Goal: Task Accomplishment & Management: Complete application form

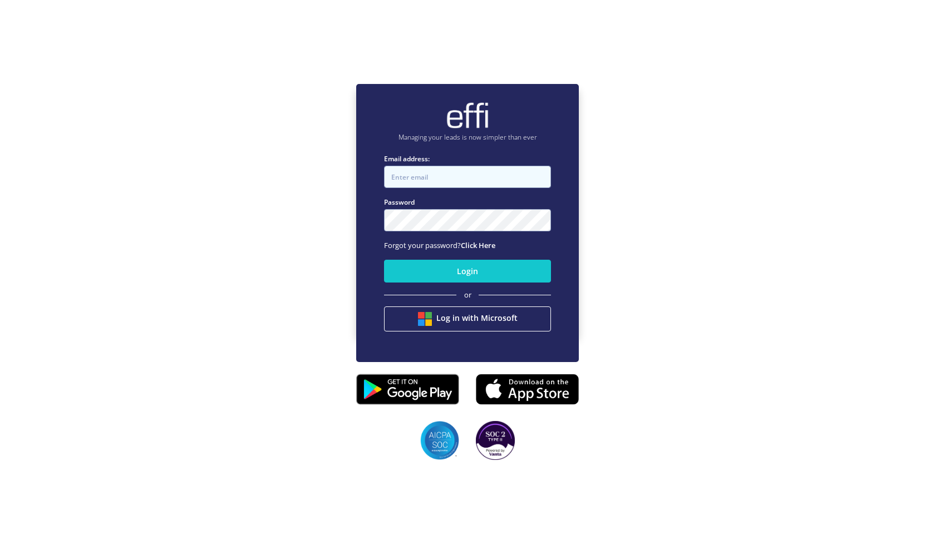
click at [439, 181] on input "Email address:" at bounding box center [467, 177] width 167 height 22
type input "walta.kazzi@quest.finance"
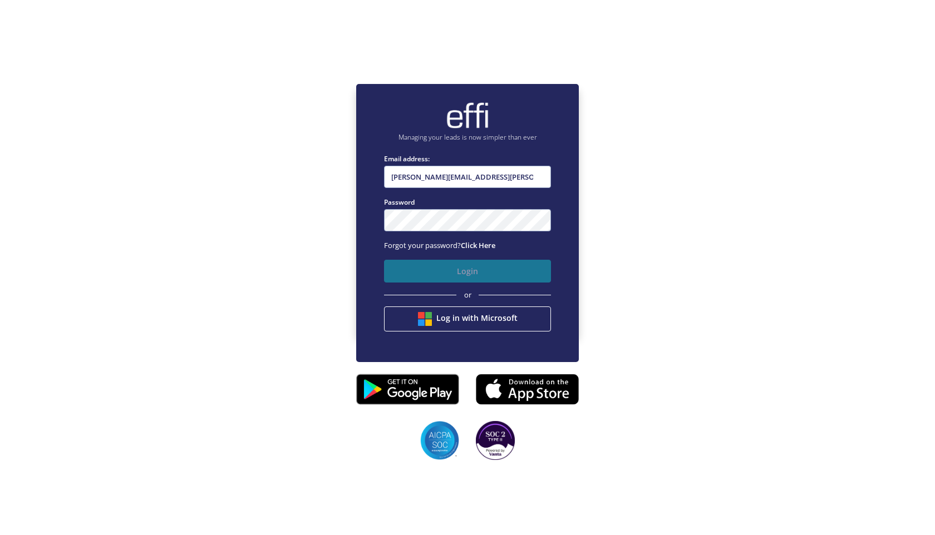
click at [473, 273] on button "Login" at bounding box center [467, 271] width 167 height 23
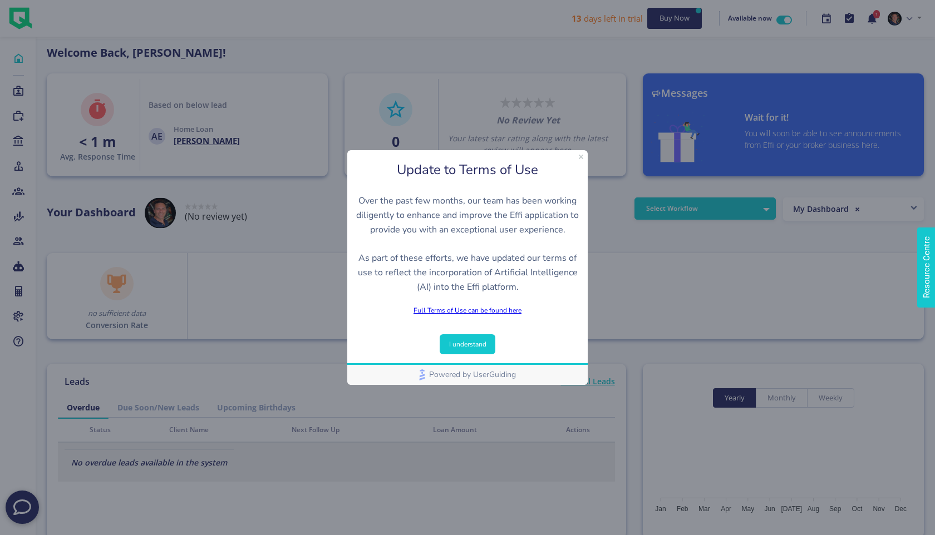
click at [477, 346] on button "I understand" at bounding box center [468, 344] width 56 height 20
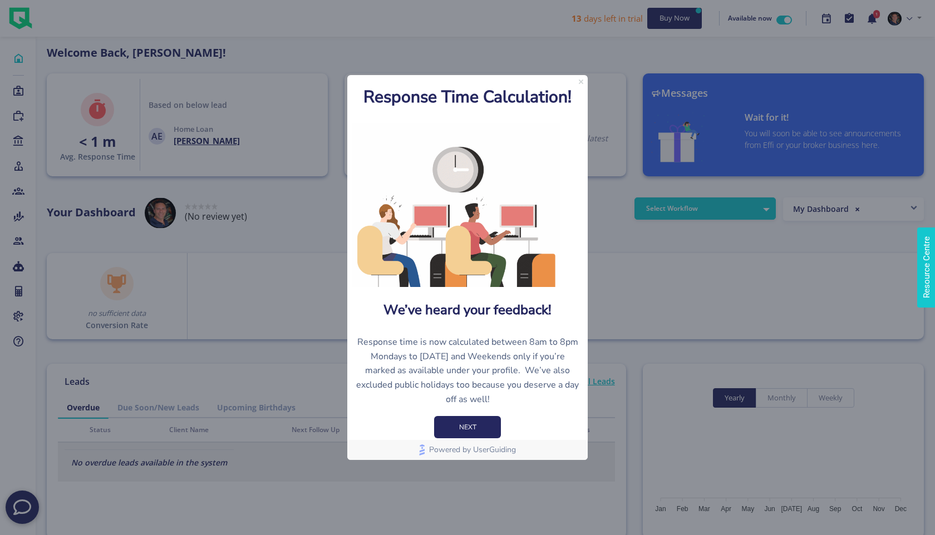
click at [582, 80] on icon "Close Preview" at bounding box center [581, 82] width 4 height 4
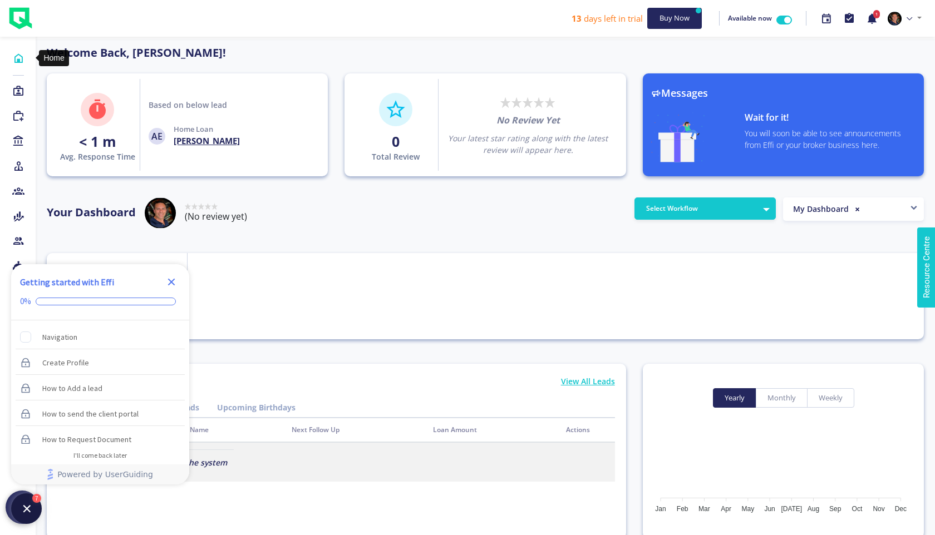
click at [16, 60] on icon at bounding box center [18, 58] width 12 height 11
click at [18, 88] on icon at bounding box center [18, 91] width 12 height 11
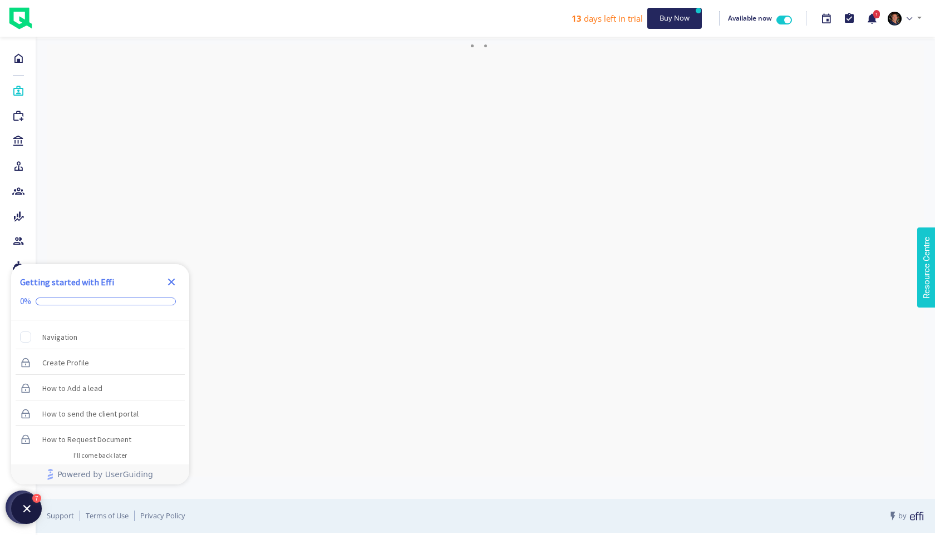
click at [173, 280] on icon "Close Checklist" at bounding box center [171, 282] width 7 height 7
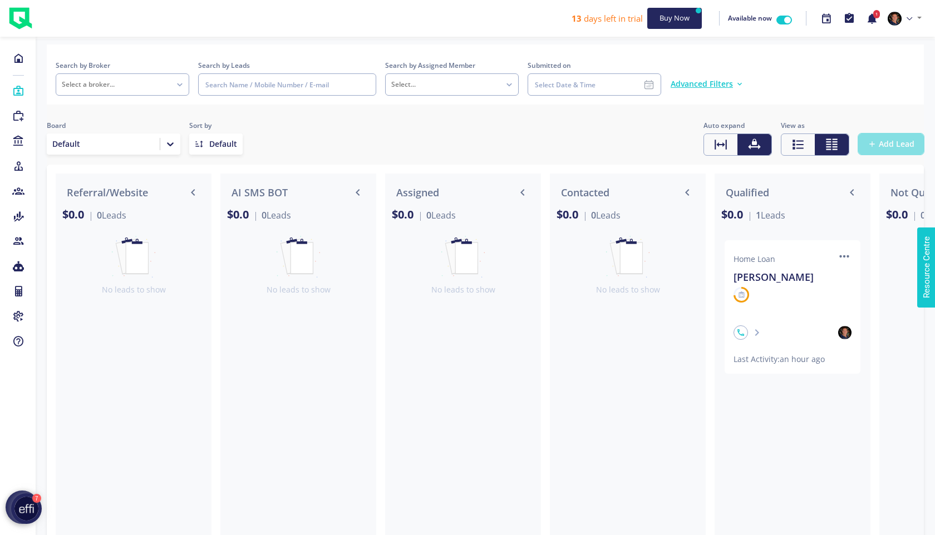
click at [901, 140] on span "Add Lead" at bounding box center [897, 144] width 36 height 11
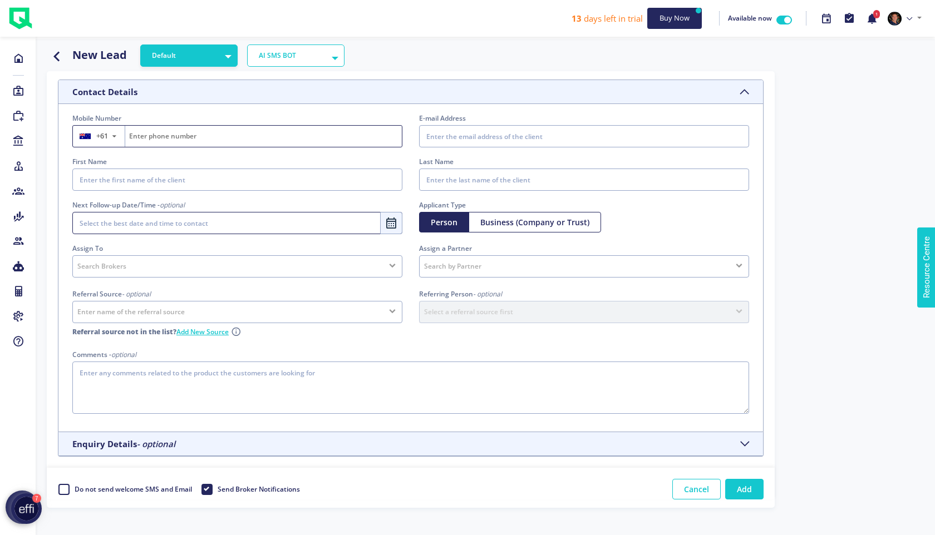
click at [206, 137] on input "Fill on behalf of the lead" at bounding box center [263, 136] width 277 height 21
paste input "0418 992 782"
type input "418 992 782"
click at [475, 138] on input "E-mail Address" at bounding box center [584, 136] width 330 height 22
paste input "paul@ppproducts.com.au"
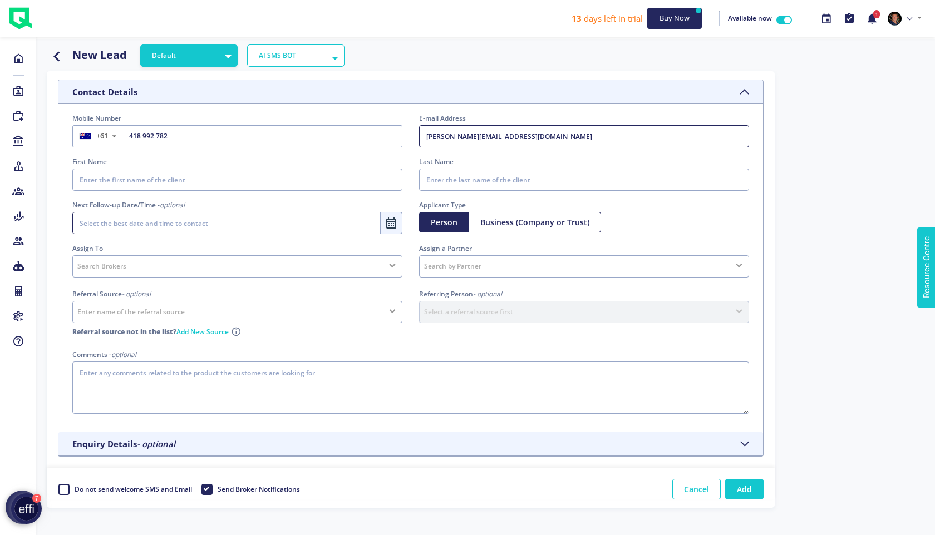
type input "paul@ppproducts.com.au"
click at [257, 184] on input "First Name" at bounding box center [237, 180] width 330 height 22
type input "Paul"
paste input "Whittley"
type input "Whittley"
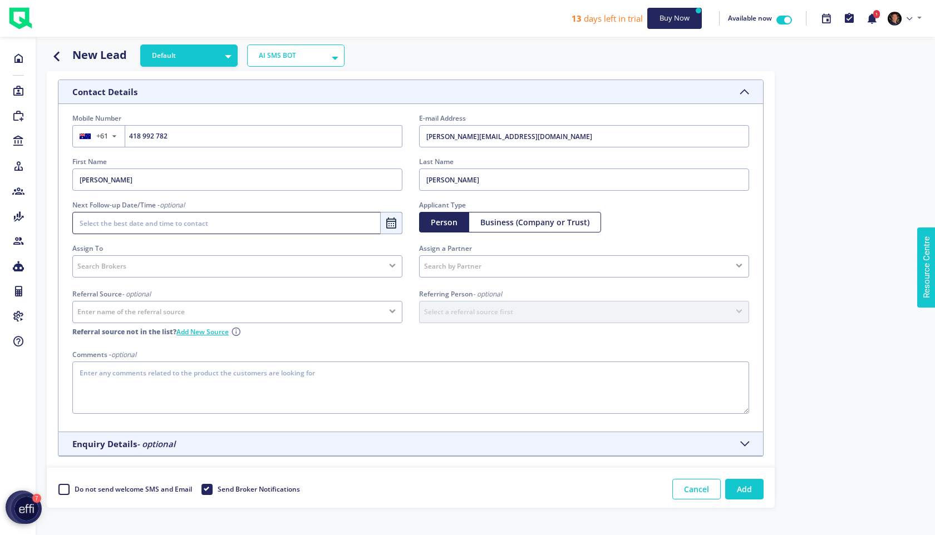
click at [164, 268] on div "Search Brokers" at bounding box center [237, 266] width 330 height 22
type input "wal"
click at [815, 382] on div "Contact Details Mobile Number +61 ▼ Afghanistan (‫افغانستان‬‎) +93 Albania (Shq…" at bounding box center [485, 303] width 894 height 464
click at [73, 489] on label "Do not send welcome SMS and Email" at bounding box center [132, 489] width 119 height 17
click at [66, 489] on input "Do not send welcome SMS and Email" at bounding box center [62, 486] width 9 height 11
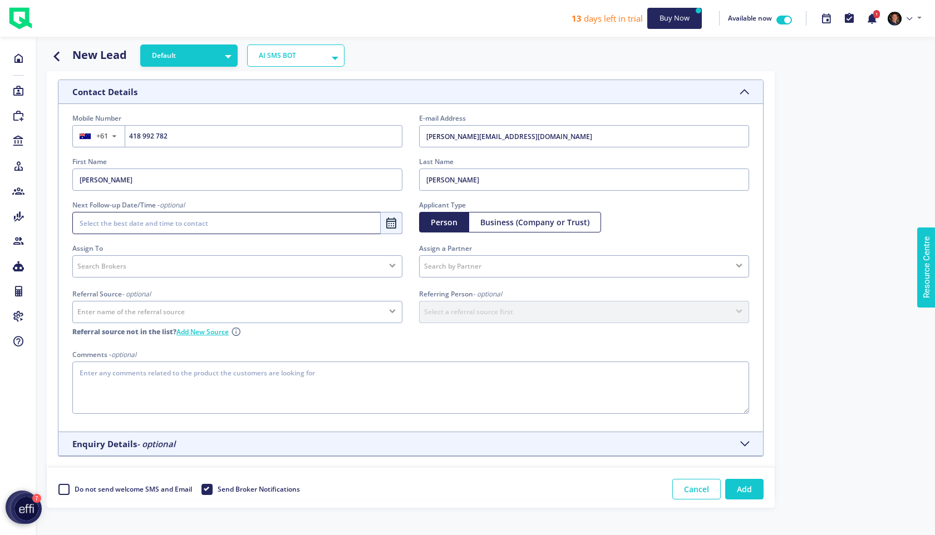
checkbox input "true"
click at [750, 490] on button "Add" at bounding box center [744, 489] width 38 height 21
select select
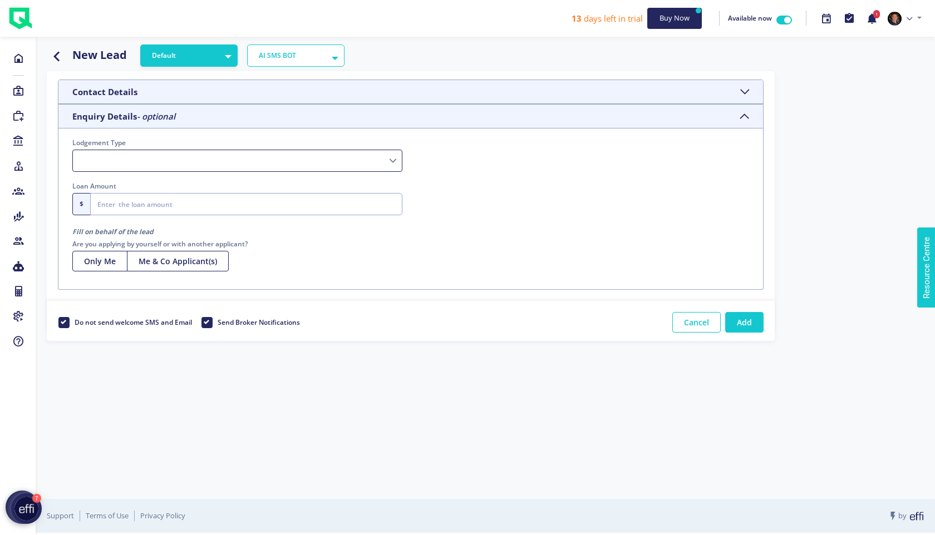
click at [149, 158] on select "Lodgement Type" at bounding box center [237, 161] width 330 height 22
click at [136, 164] on select "Lodgement Type" at bounding box center [237, 161] width 330 height 22
click at [390, 165] on select "Lodgement Type" at bounding box center [237, 161] width 330 height 22
